Goal: Transaction & Acquisition: Purchase product/service

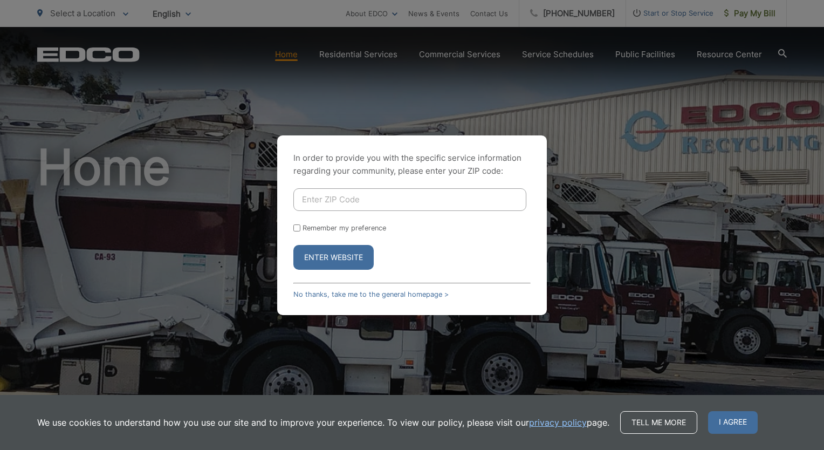
click at [358, 262] on button "Enter Website" at bounding box center [333, 257] width 80 height 25
click at [340, 257] on button "Enter Website" at bounding box center [333, 257] width 80 height 25
click at [333, 257] on button "Enter Website" at bounding box center [333, 257] width 80 height 25
click at [315, 294] on link "No thanks, take me to the general homepage >" at bounding box center [370, 294] width 155 height 8
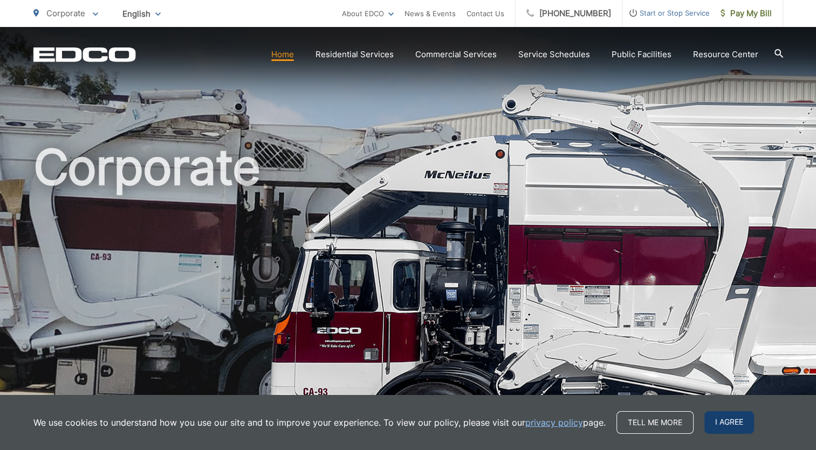
click at [736, 424] on span "I agree" at bounding box center [729, 422] width 50 height 23
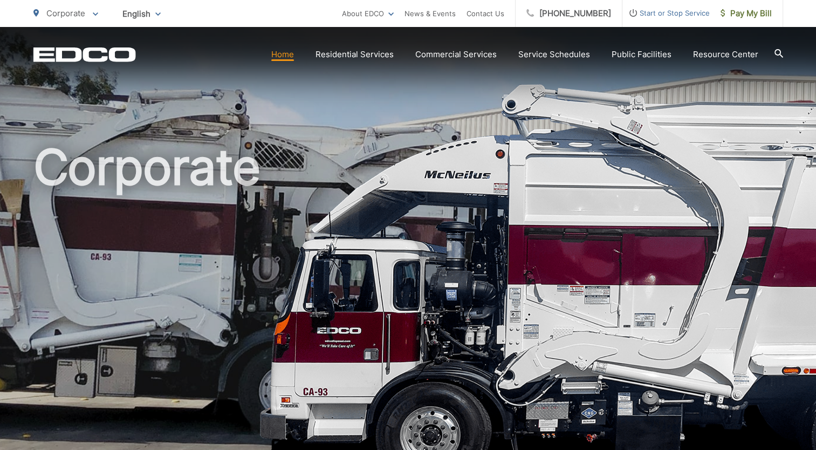
click at [282, 58] on link "Home" at bounding box center [282, 54] width 23 height 13
click at [766, 11] on span "Pay My Bill" at bounding box center [746, 13] width 51 height 13
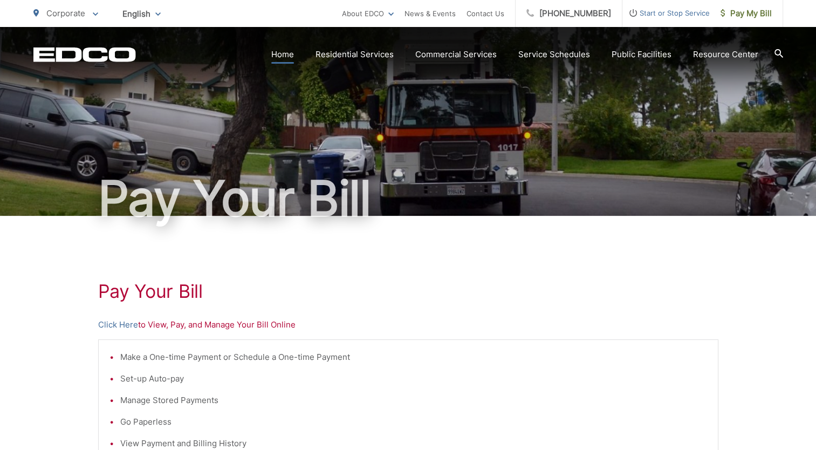
click at [285, 56] on link "Home" at bounding box center [282, 54] width 23 height 13
